Goal: Information Seeking & Learning: Learn about a topic

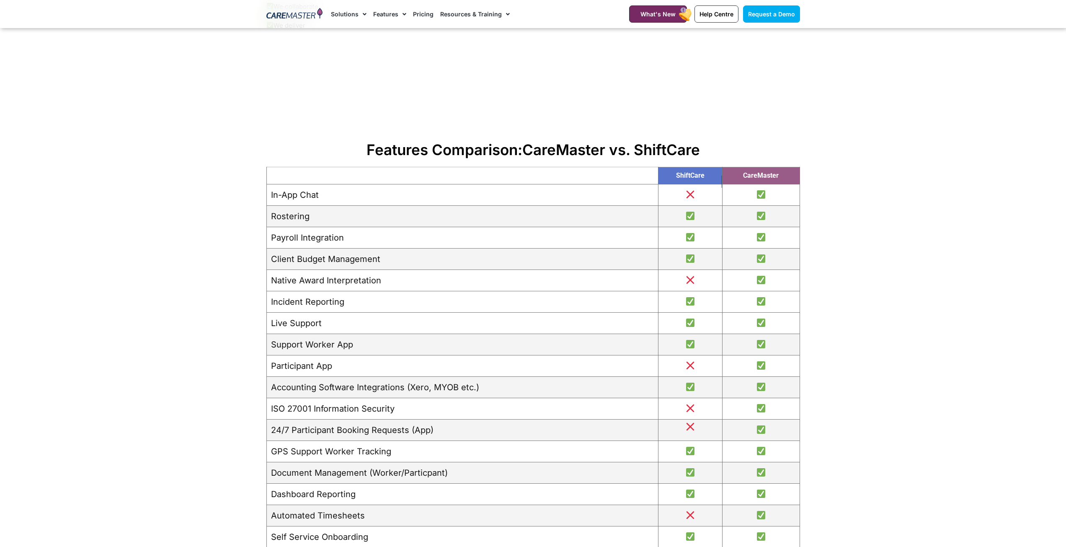
click at [296, 296] on td "Incident Reporting" at bounding box center [462, 301] width 392 height 21
click at [304, 302] on td "Incident Reporting" at bounding box center [462, 301] width 392 height 21
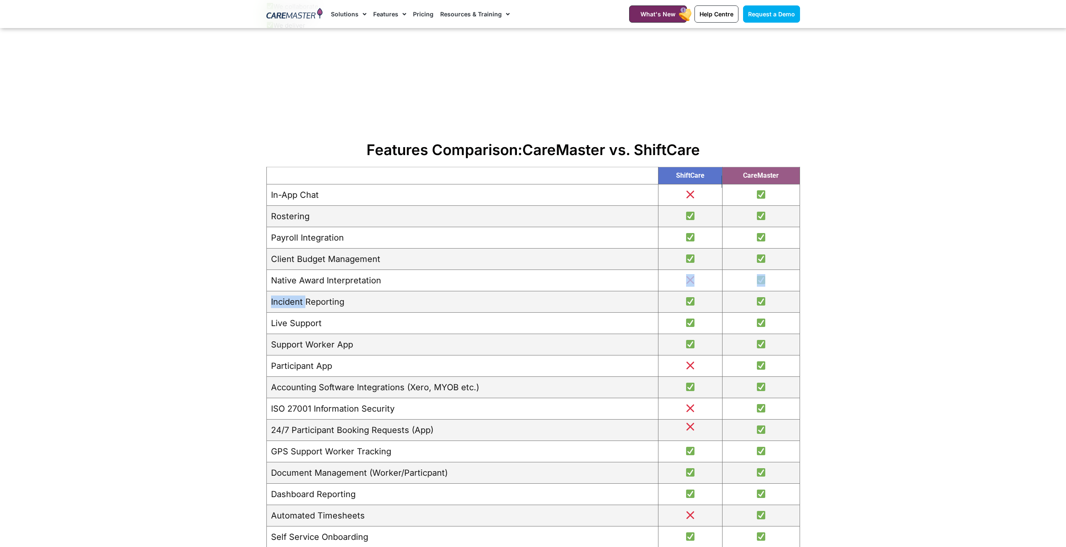
drag, startPoint x: 304, startPoint y: 302, endPoint x: 688, endPoint y: 279, distance: 384.5
click at [688, 279] on tbody "In-App Chat Rostering Payroll Integration Client Budget Management Native Award…" at bounding box center [532, 376] width 533 height 385
click at [659, 275] on td at bounding box center [690, 280] width 64 height 21
drag, startPoint x: 270, startPoint y: 303, endPoint x: 308, endPoint y: 287, distance: 40.9
click at [308, 287] on tbody "In-App Chat Rostering Payroll Integration Client Budget Management Native Award…" at bounding box center [532, 376] width 533 height 385
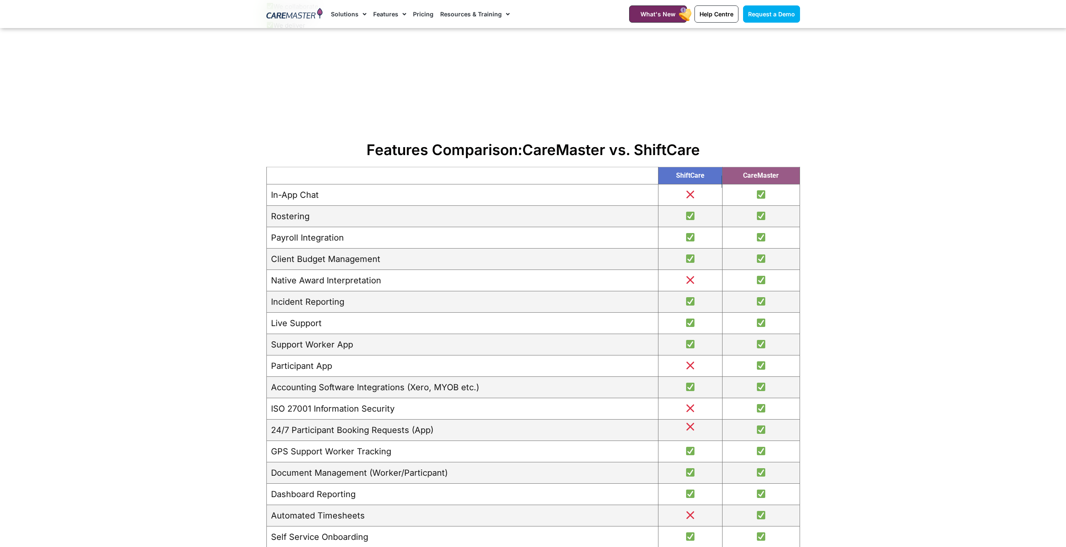
click at [294, 285] on td "Native Award Interpretation" at bounding box center [462, 280] width 392 height 21
drag, startPoint x: 326, startPoint y: 385, endPoint x: 350, endPoint y: 375, distance: 26.3
click at [350, 375] on tbody "In-App Chat Rostering Payroll Integration Client Budget Management Native Award…" at bounding box center [532, 376] width 533 height 385
click at [343, 369] on td "Participant App" at bounding box center [462, 365] width 392 height 21
drag, startPoint x: 318, startPoint y: 368, endPoint x: 485, endPoint y: 367, distance: 167.2
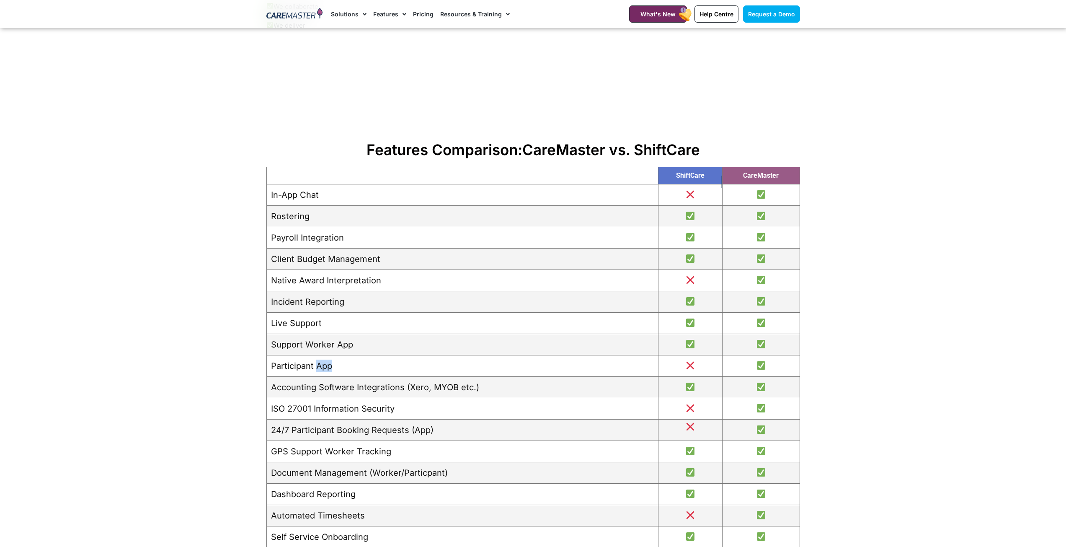
click at [485, 367] on td "Participant App" at bounding box center [462, 365] width 392 height 21
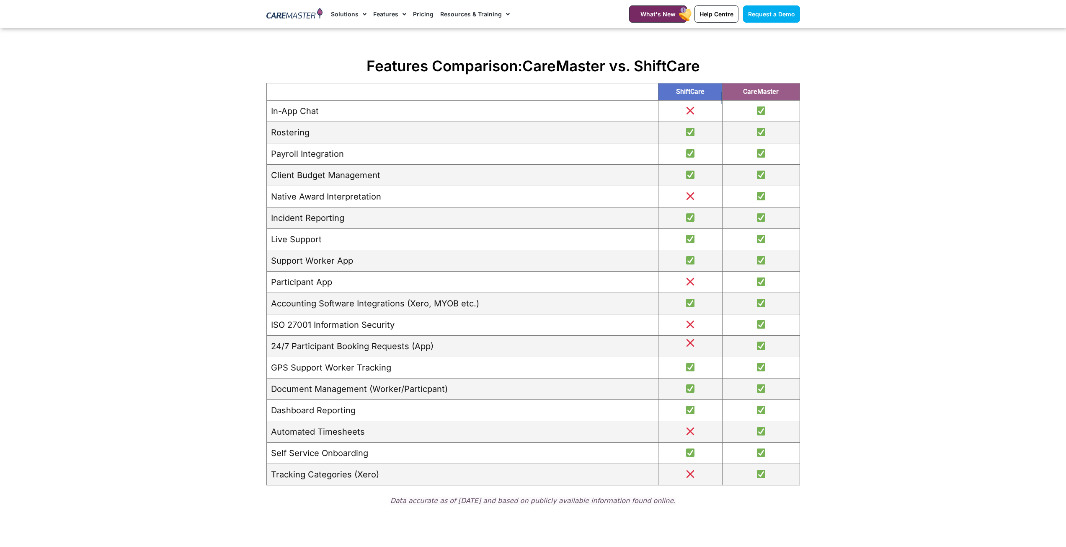
click at [302, 328] on td "ISO 27001 Information Security" at bounding box center [462, 324] width 392 height 21
click at [306, 350] on td "24/7 Participant Booking Requests (App)" at bounding box center [462, 346] width 392 height 21
click at [304, 350] on td "24/7 Participant Booking Requests (App)" at bounding box center [462, 346] width 392 height 21
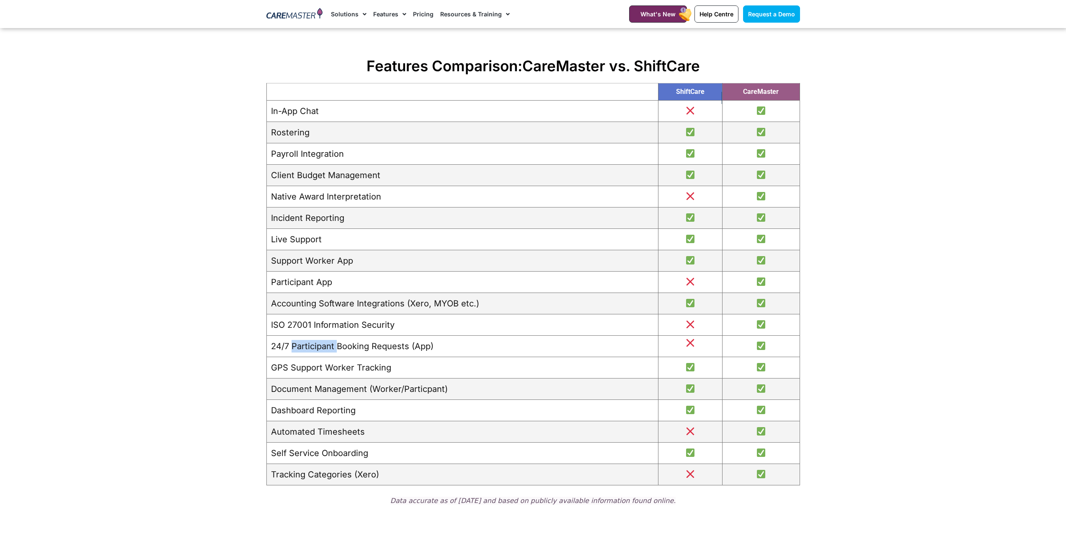
click at [304, 350] on td "24/7 Participant Booking Requests (App)" at bounding box center [462, 346] width 392 height 21
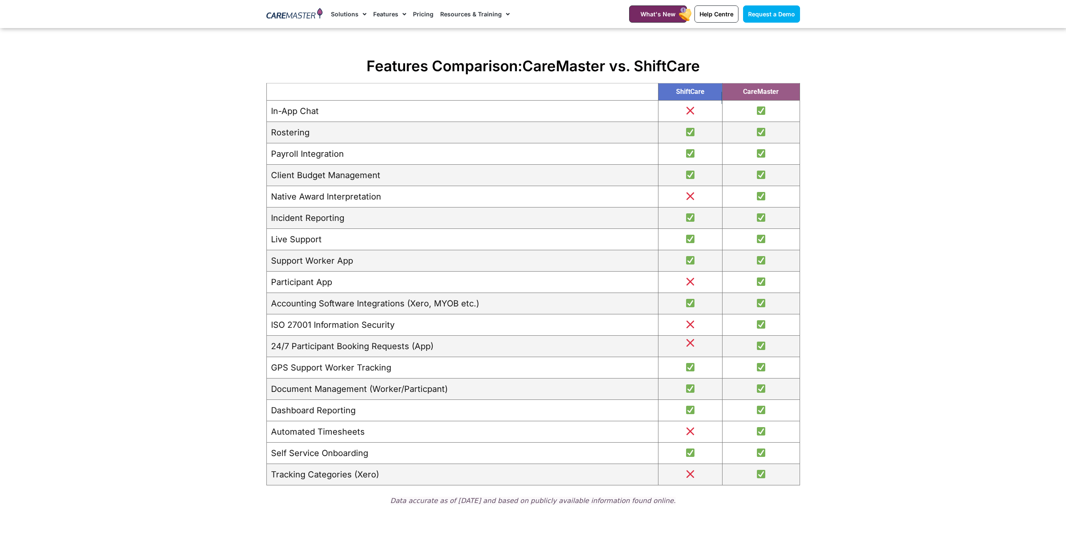
click at [309, 431] on td "Automated Timesheets" at bounding box center [462, 431] width 392 height 21
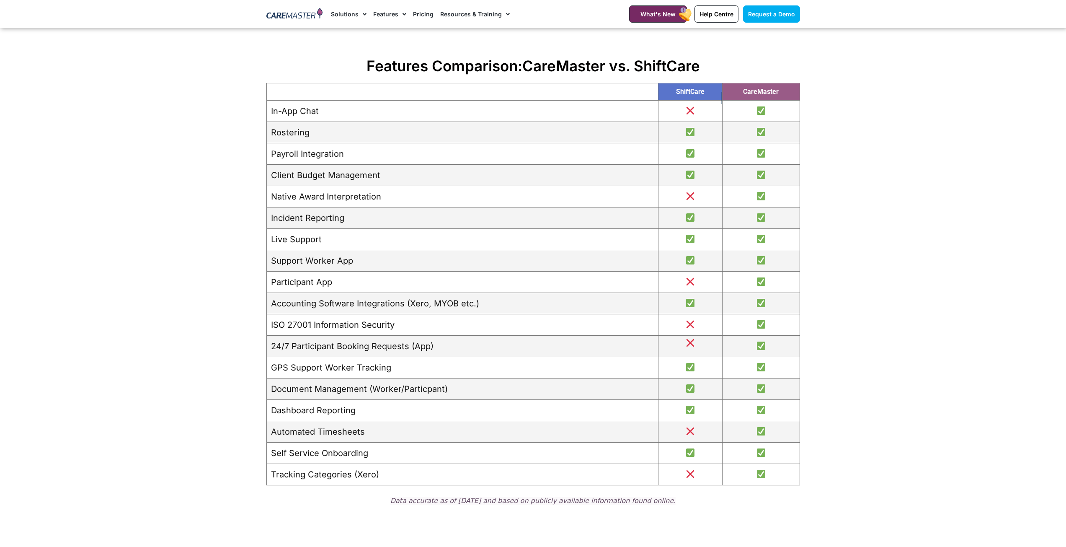
click at [331, 477] on td "Tracking Categories (Xero)" at bounding box center [462, 474] width 392 height 21
